Goal: Navigation & Orientation: Understand site structure

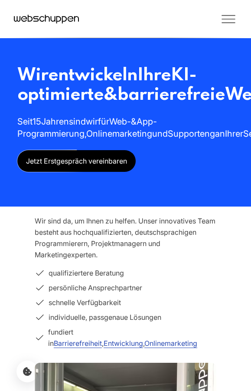
click at [227, 21] on icon "Toggle Menu" at bounding box center [228, 18] width 17 height 17
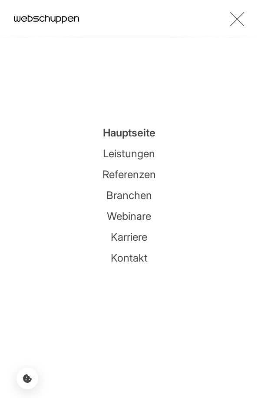
click at [131, 172] on link "Referenzen" at bounding box center [128, 174] width 53 height 13
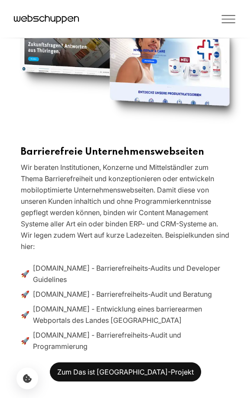
scroll to position [562, 0]
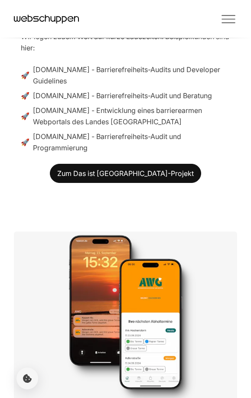
click at [232, 18] on icon "Toggle Menu" at bounding box center [228, 18] width 17 height 17
click at [233, 18] on icon "Toggle Menu" at bounding box center [228, 18] width 17 height 17
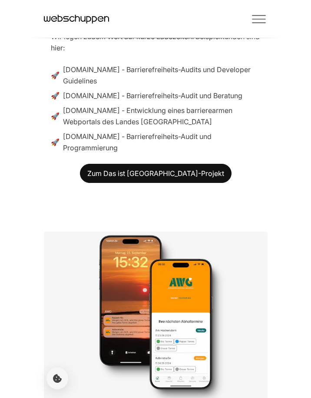
scroll to position [517, 0]
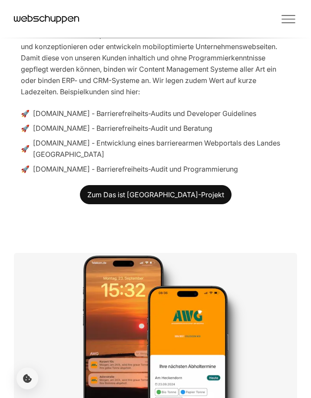
click at [251, 20] on icon "Toggle Menu" at bounding box center [287, 18] width 17 height 17
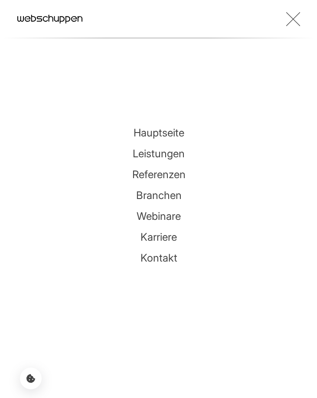
scroll to position [517, 0]
click at [148, 157] on link "Leistungen" at bounding box center [159, 153] width 52 height 13
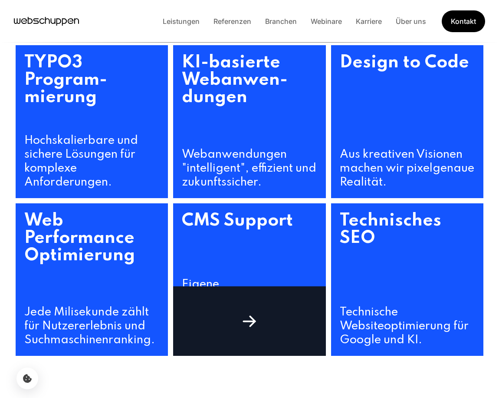
scroll to position [450, 0]
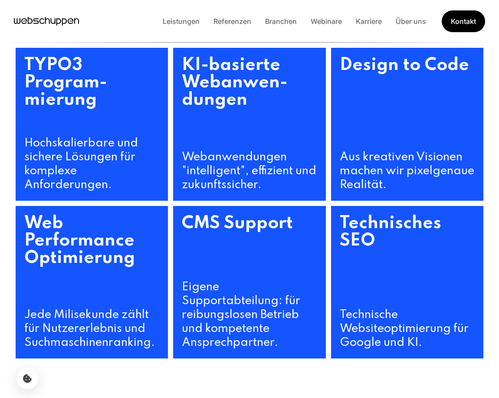
scroll to position [448, 0]
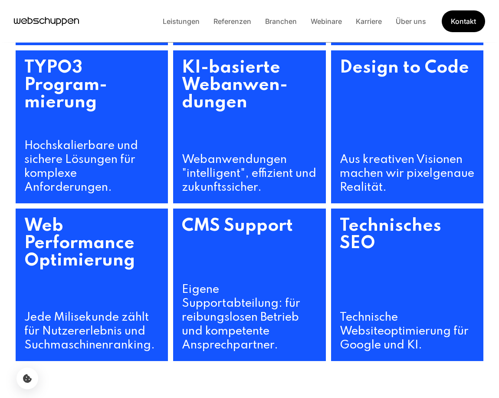
click at [182, 16] on li "Leistungen" at bounding box center [181, 21] width 51 height 11
click at [189, 32] on div "Leistungen Referenzen Branchen Webinare Karriere Über uns Kontakt" at bounding box center [320, 21] width 329 height 22
click at [186, 23] on link "Leistungen" at bounding box center [181, 21] width 51 height 9
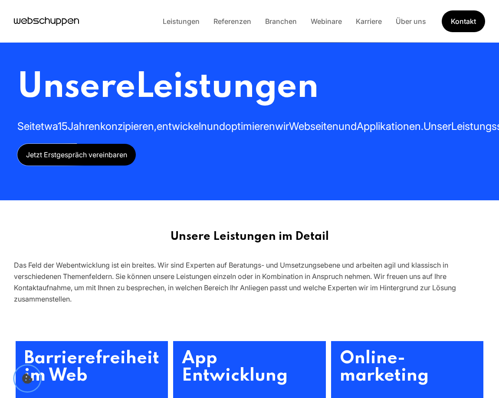
click at [28, 381] on icon "Cookie-Einstellungen öffnen" at bounding box center [27, 378] width 10 height 10
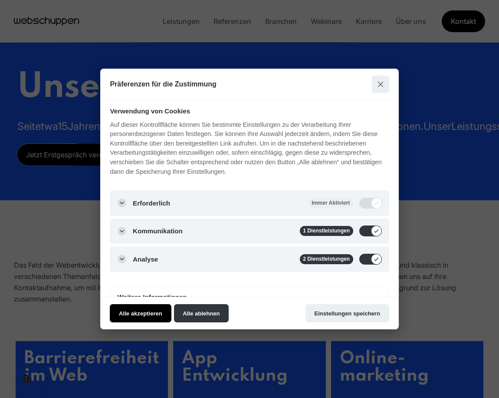
click at [137, 310] on button "Alle akzeptieren" at bounding box center [140, 313] width 61 height 18
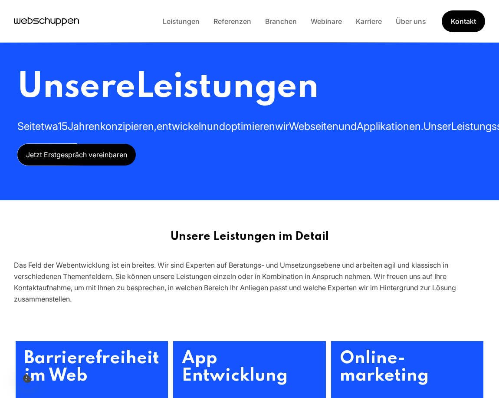
click at [290, 13] on div "Leistungen Referenzen Branchen Webinare Karriere Über uns Kontakt" at bounding box center [320, 21] width 329 height 22
click at [281, 20] on link "Branchen" at bounding box center [281, 21] width 46 height 9
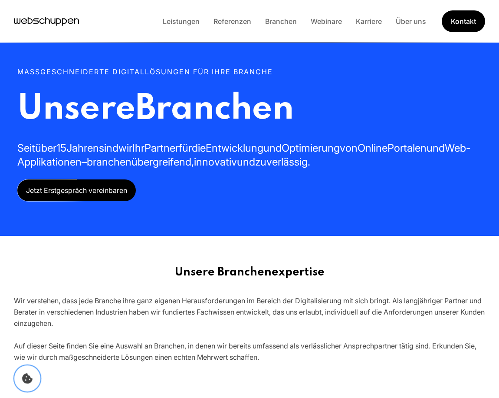
click at [29, 387] on button "Cookie Icon" at bounding box center [27, 378] width 26 height 26
click at [29, 377] on icon "Cookie-Einstellungen öffnen" at bounding box center [27, 378] width 10 height 10
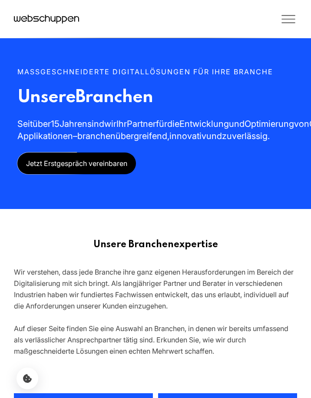
click at [291, 18] on icon "Toggle Menu" at bounding box center [287, 18] width 17 height 17
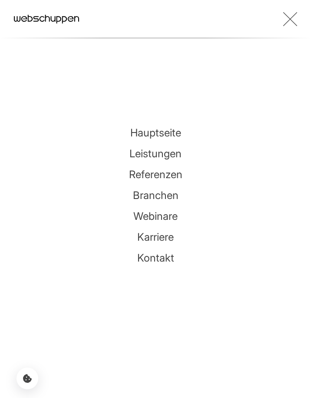
click at [152, 174] on link "Referenzen" at bounding box center [155, 174] width 53 height 13
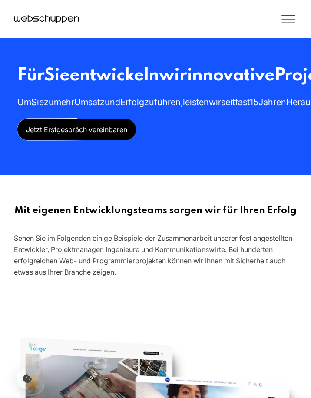
click at [285, 21] on icon "Toggle Menu" at bounding box center [287, 18] width 17 height 17
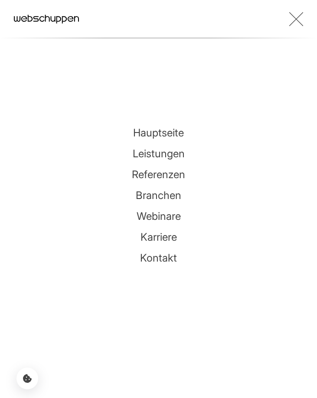
click at [161, 217] on link "Webinare" at bounding box center [159, 216] width 44 height 13
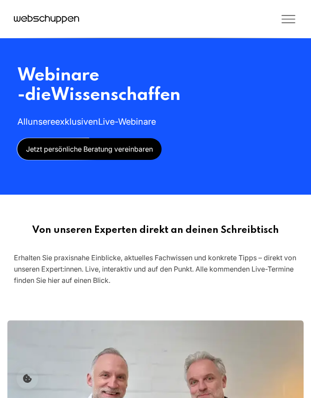
click at [288, 16] on icon "Toggle Menu" at bounding box center [287, 18] width 17 height 17
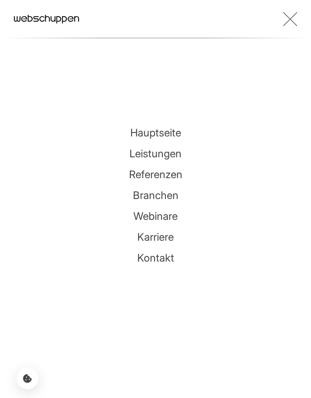
click at [153, 150] on link "Leistungen" at bounding box center [155, 153] width 52 height 13
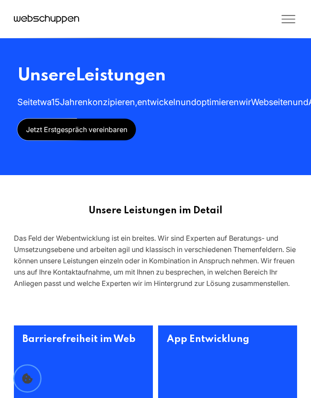
click at [27, 380] on icon "Cookie-Einstellungen öffnen" at bounding box center [27, 378] width 10 height 10
click at [284, 14] on icon "Toggle Menu" at bounding box center [287, 18] width 17 height 17
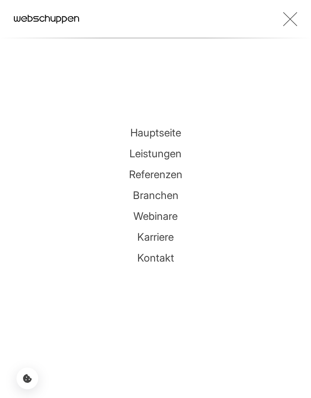
click at [151, 236] on link "Karriere" at bounding box center [155, 236] width 36 height 13
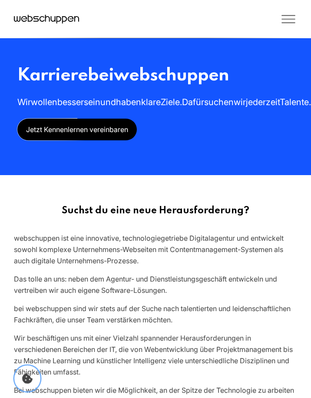
click at [26, 370] on button "Cookie Icon" at bounding box center [27, 378] width 26 height 26
